Goal: Task Accomplishment & Management: Manage account settings

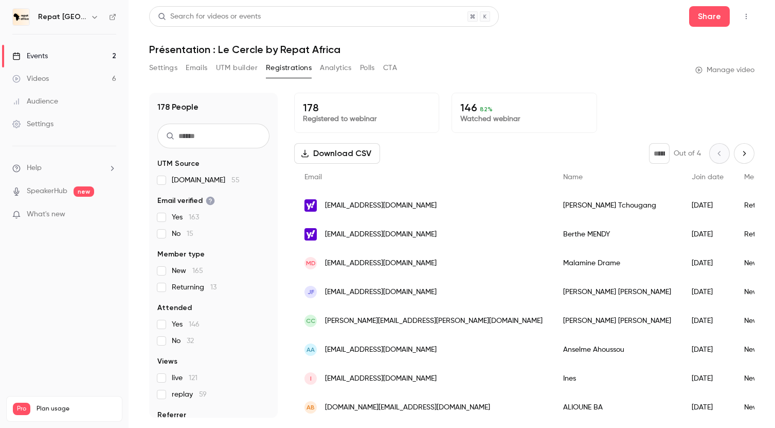
click at [743, 14] on icon "button" at bounding box center [747, 16] width 8 height 7
click at [715, 17] on div at bounding box center [387, 214] width 775 height 428
click at [51, 56] on link "Events 2" at bounding box center [64, 56] width 129 height 23
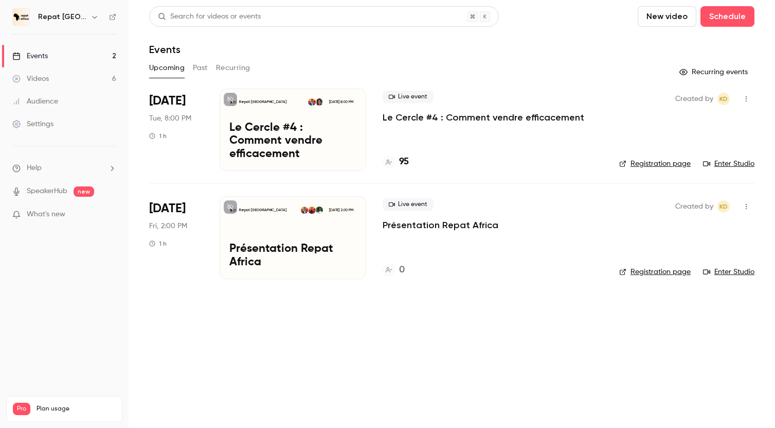
click at [275, 141] on p "Le Cercle #4 : Comment vendre efficacement" at bounding box center [292, 141] width 127 height 40
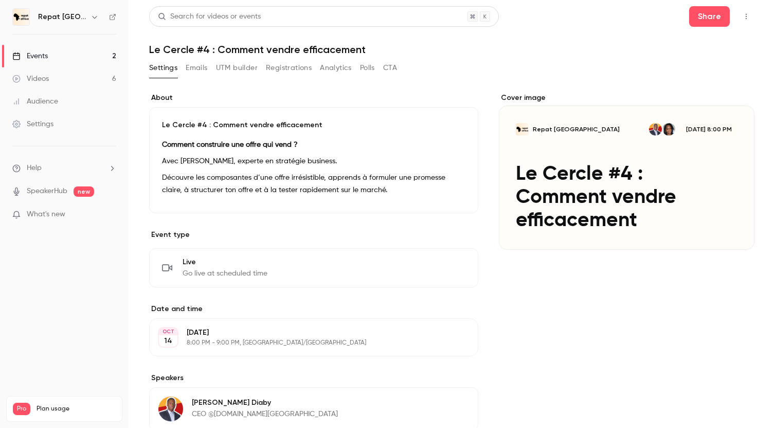
click at [748, 13] on icon "button" at bounding box center [747, 16] width 8 height 7
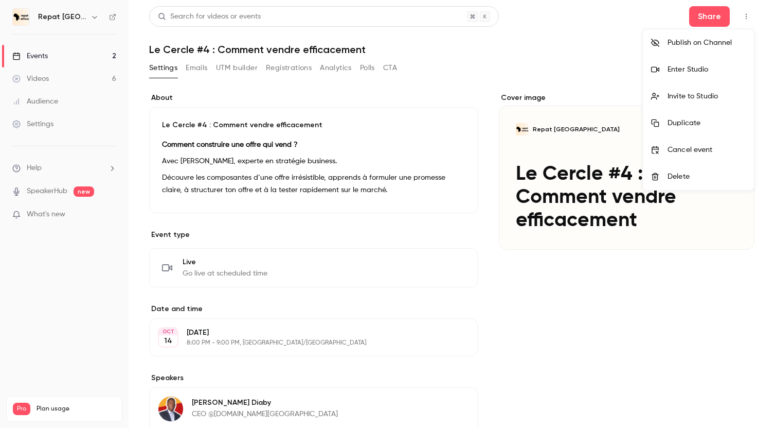
click at [702, 94] on div "Invite to Studio" at bounding box center [707, 96] width 78 height 10
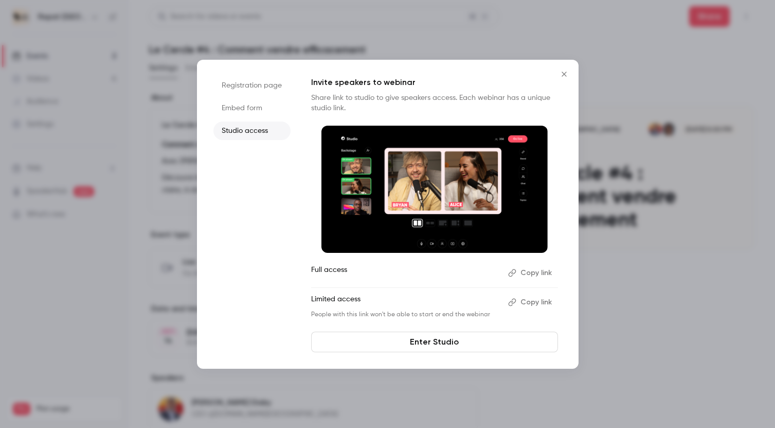
click at [522, 302] on button "Copy link" at bounding box center [531, 302] width 54 height 16
click at [567, 74] on icon "Close" at bounding box center [564, 74] width 12 height 8
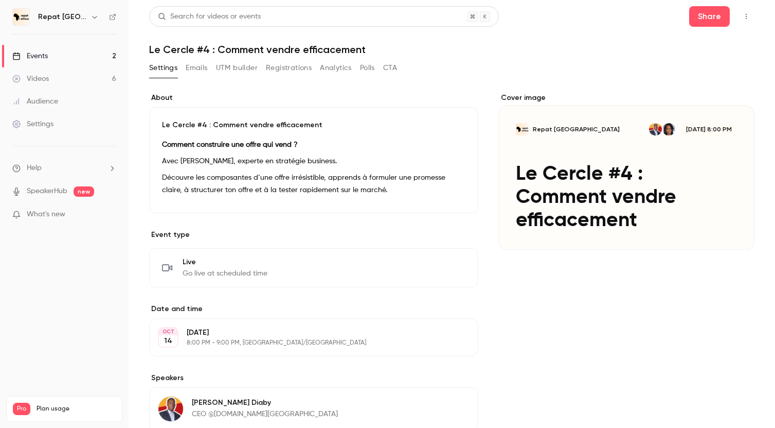
click at [55, 77] on link "Videos 6" at bounding box center [64, 78] width 129 height 23
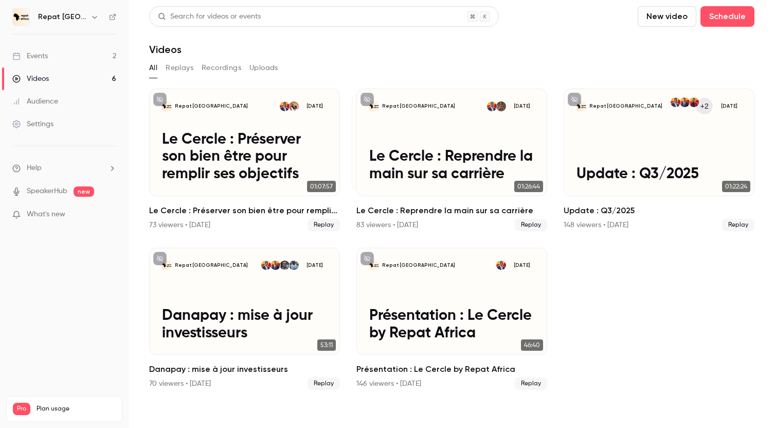
click at [49, 57] on link "Events 2" at bounding box center [64, 56] width 129 height 23
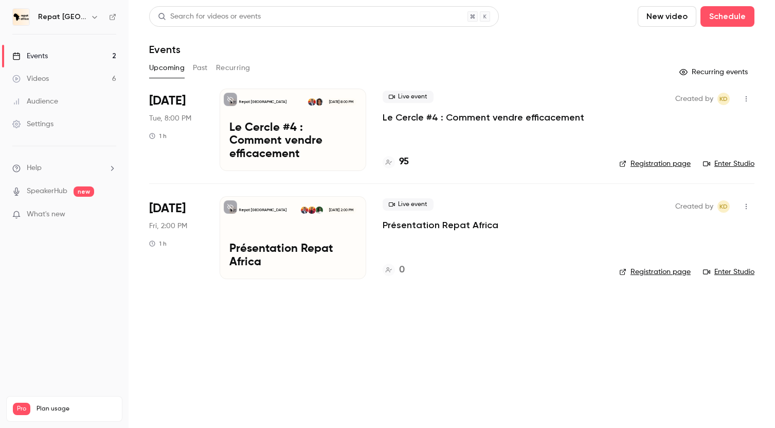
click at [465, 115] on p "Le Cercle #4 : Comment vendre efficacement" at bounding box center [484, 117] width 202 height 12
